Goal: Entertainment & Leisure: Browse casually

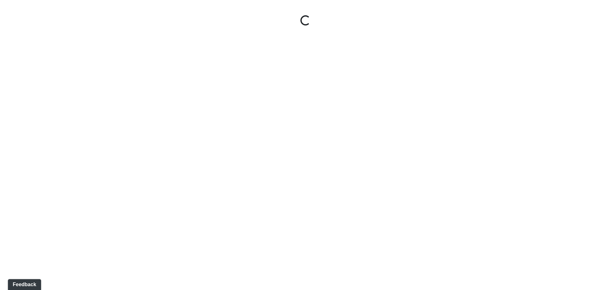
select select "81bXmD8MLzLq4isUHRpYQZ"
